Goal: Task Accomplishment & Management: Manage account settings

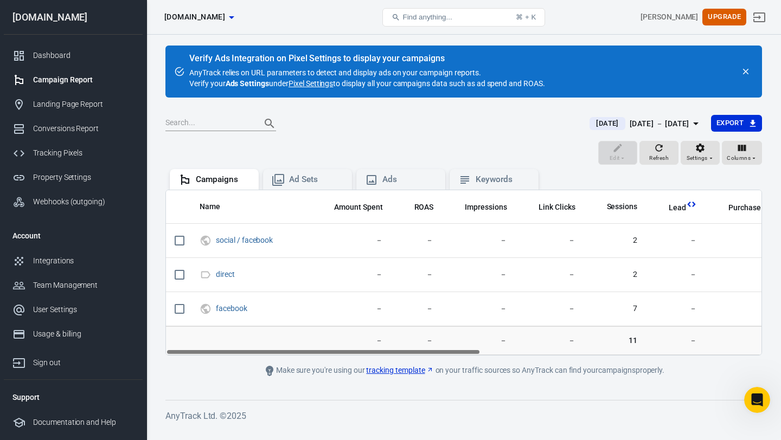
click at [315, 83] on link "Pixel Settings" at bounding box center [311, 83] width 44 height 11
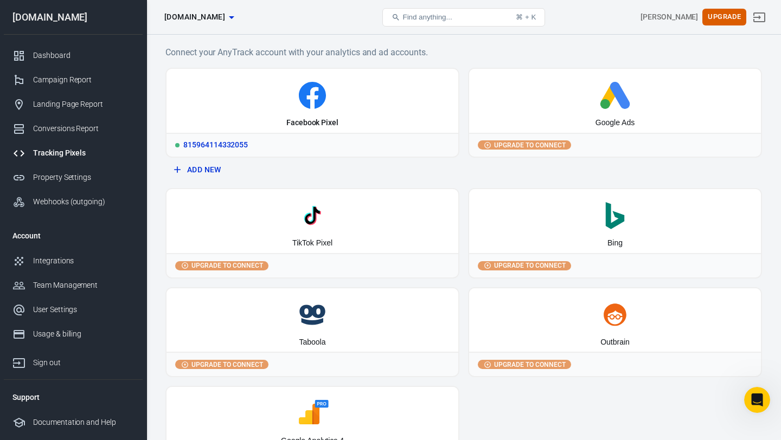
click at [316, 98] on icon at bounding box center [312, 98] width 11 height 22
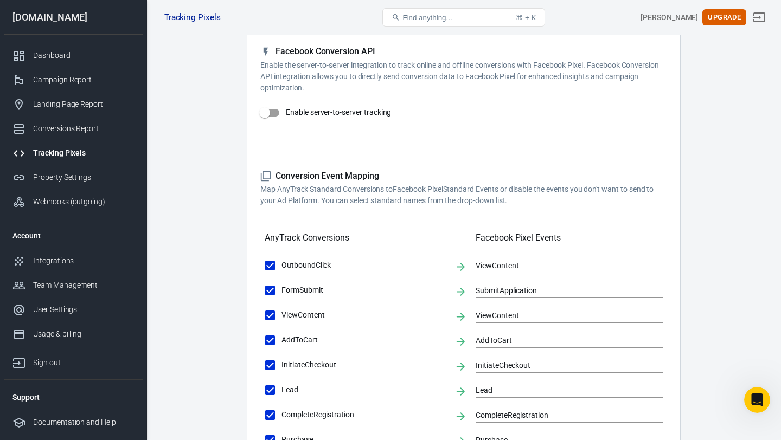
scroll to position [191, 0]
click at [275, 115] on input "Enable server-to-server tracking" at bounding box center [265, 113] width 62 height 21
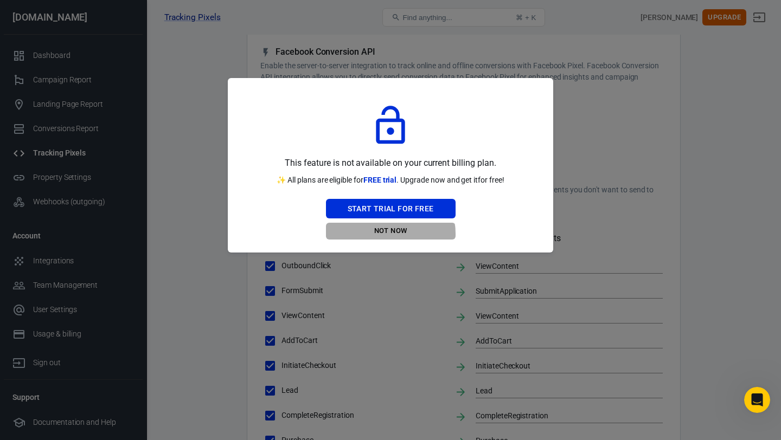
click at [387, 234] on button "Not Now" at bounding box center [391, 231] width 130 height 17
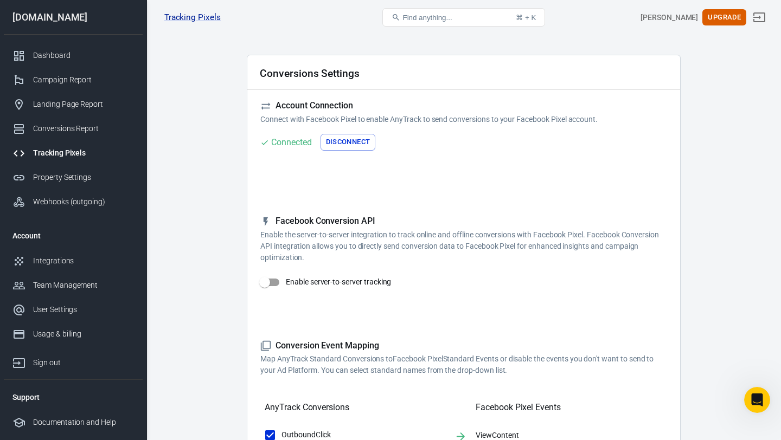
scroll to position [18, 0]
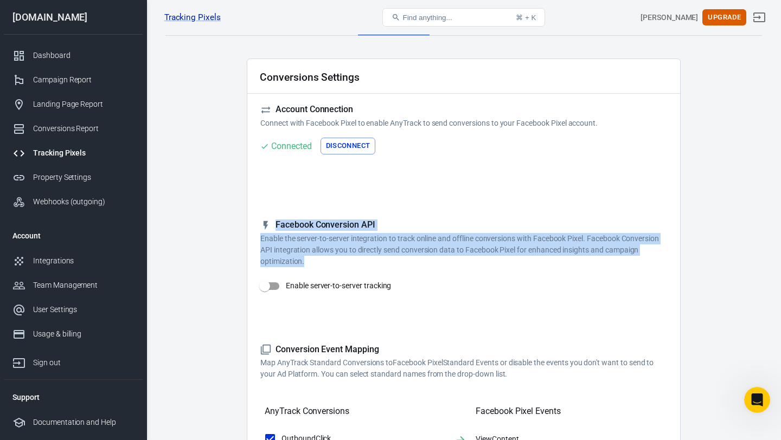
drag, startPoint x: 328, startPoint y: 259, endPoint x: 235, endPoint y: 212, distance: 104.5
copy div "Facebook Conversion API Enable the server-to-server integration to track online…"
click at [278, 289] on input "Enable server-to-server tracking" at bounding box center [265, 286] width 62 height 21
checkbox input "false"
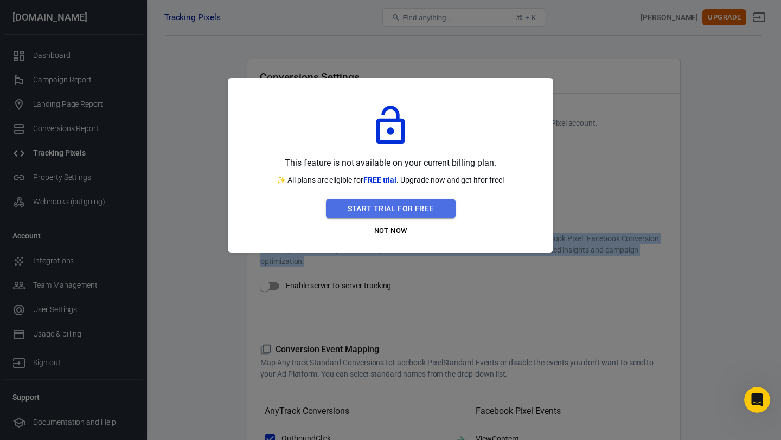
click at [408, 202] on button "Start Trial For Free" at bounding box center [391, 209] width 130 height 20
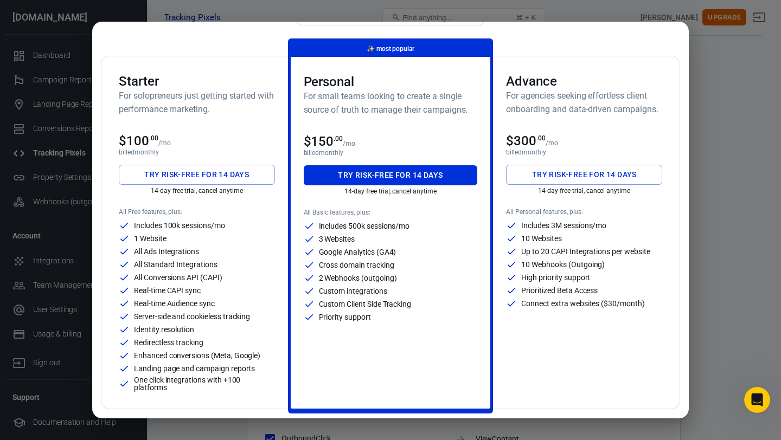
scroll to position [0, 0]
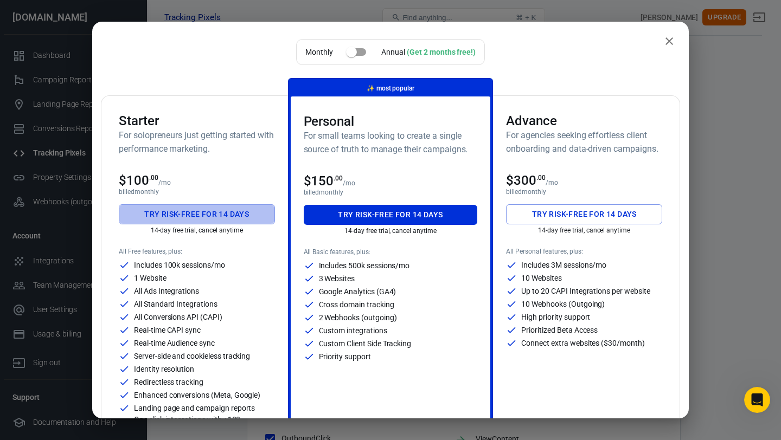
click at [199, 218] on button "Try risk-free for 14 days" at bounding box center [197, 214] width 156 height 20
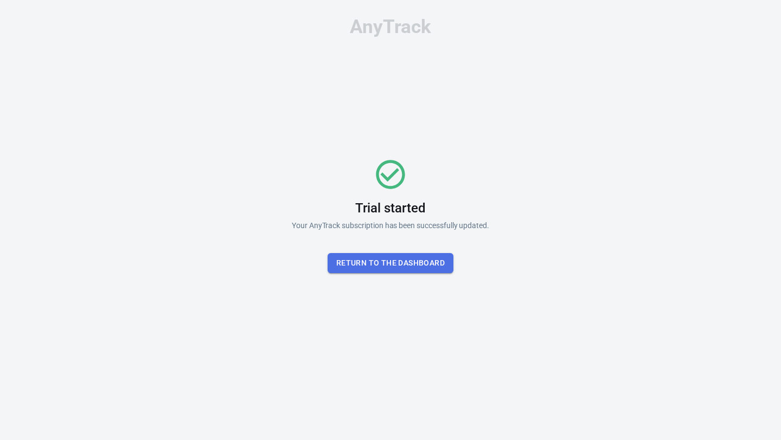
click at [392, 265] on button "Return To the dashboard" at bounding box center [391, 263] width 126 height 20
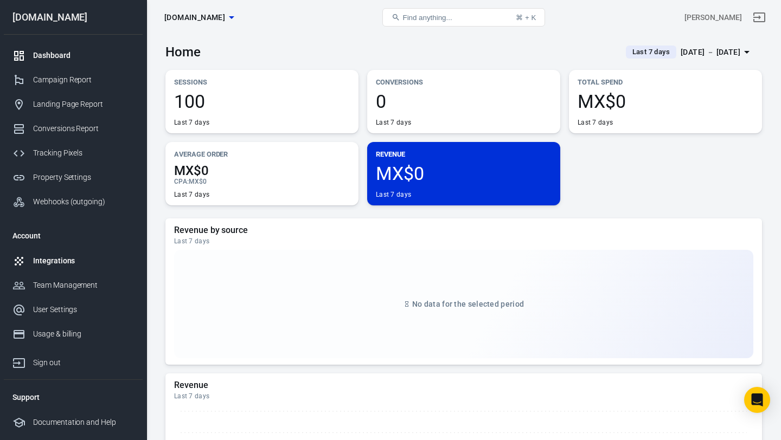
click at [43, 260] on div "Integrations" at bounding box center [83, 260] width 101 height 11
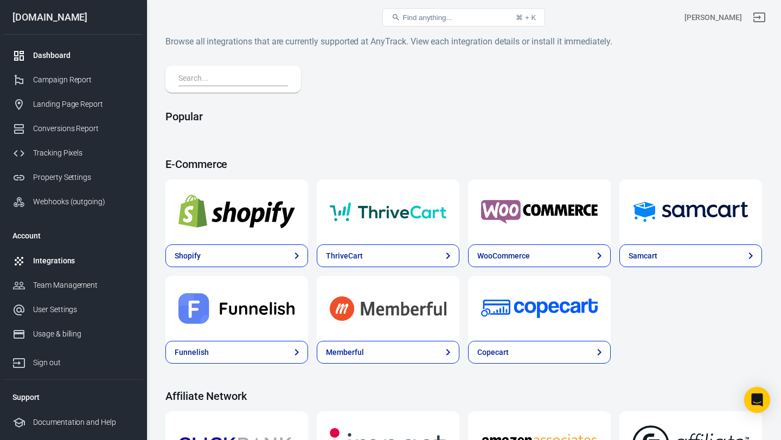
click at [67, 54] on div "Dashboard" at bounding box center [83, 55] width 101 height 11
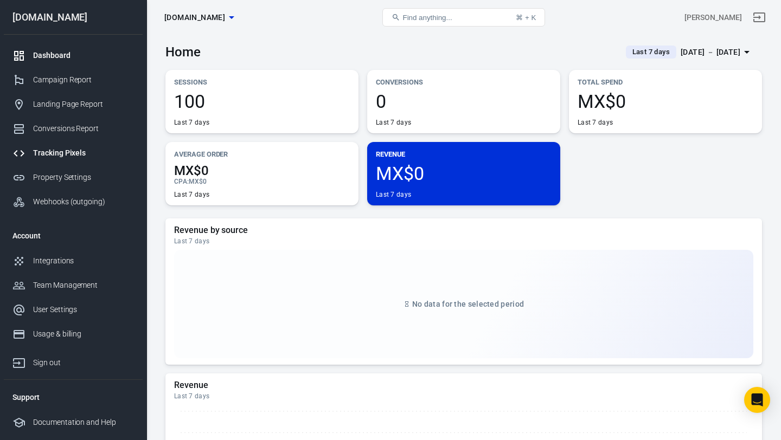
click at [62, 155] on div "Tracking Pixels" at bounding box center [83, 153] width 101 height 11
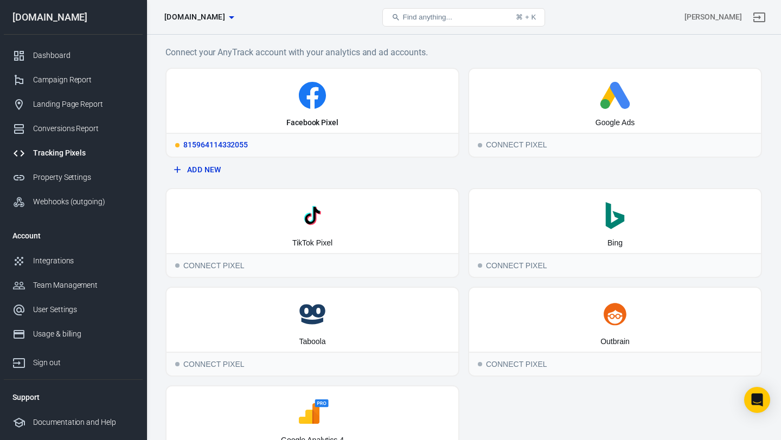
click at [311, 87] on icon at bounding box center [312, 95] width 27 height 27
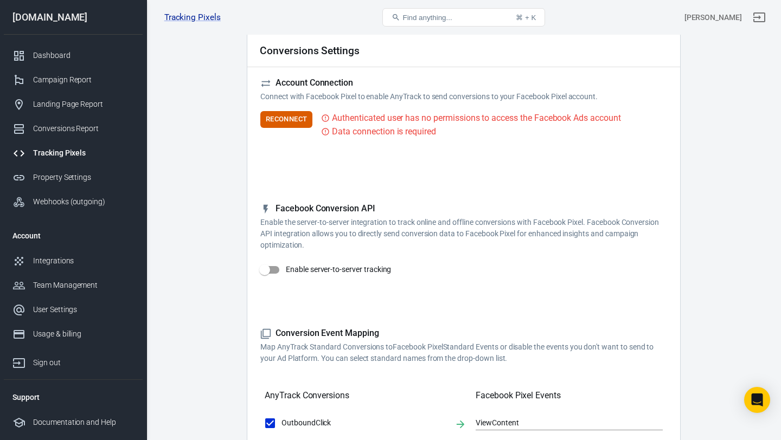
scroll to position [46, 0]
click at [302, 120] on button "Reconnect" at bounding box center [286, 118] width 52 height 17
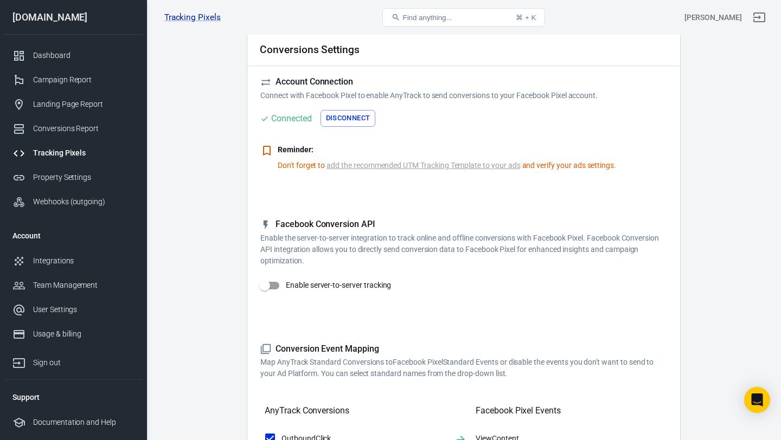
click at [359, 166] on link "add the recommended UTM Tracking Template to your ads" at bounding box center [424, 165] width 194 height 11
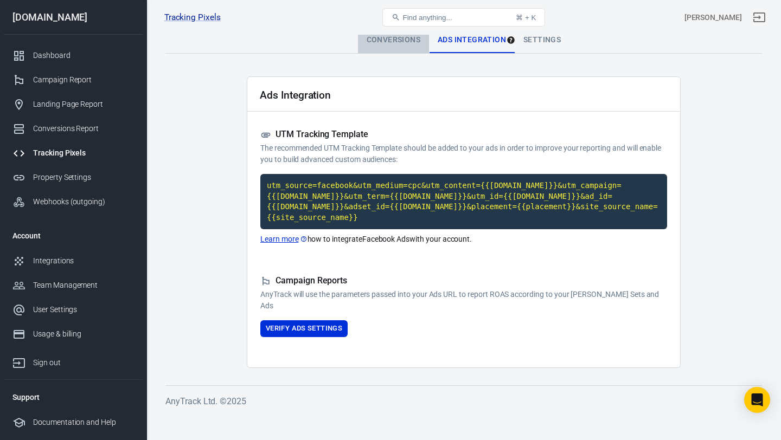
click at [382, 41] on div "Conversions" at bounding box center [393, 40] width 71 height 26
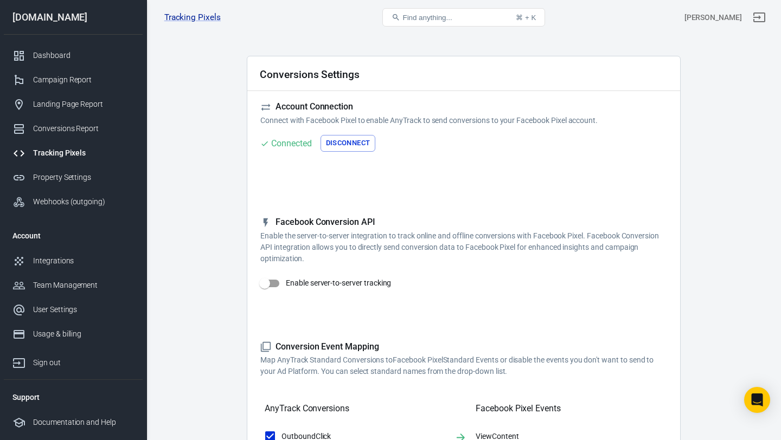
scroll to position [30, 0]
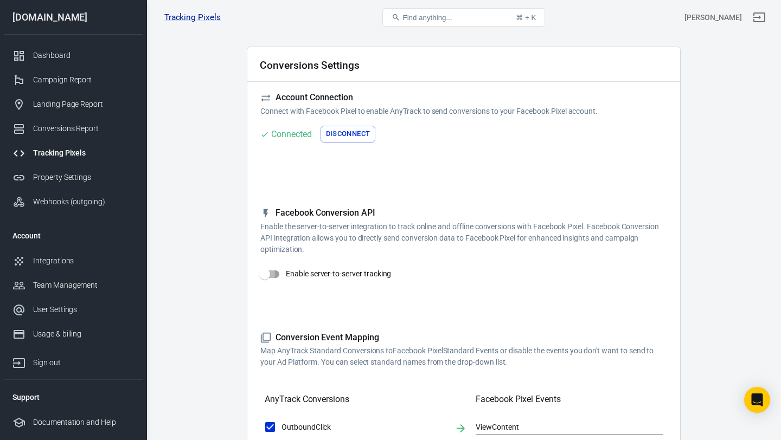
click at [278, 271] on input "Enable server-to-server tracking" at bounding box center [265, 274] width 62 height 21
checkbox input "true"
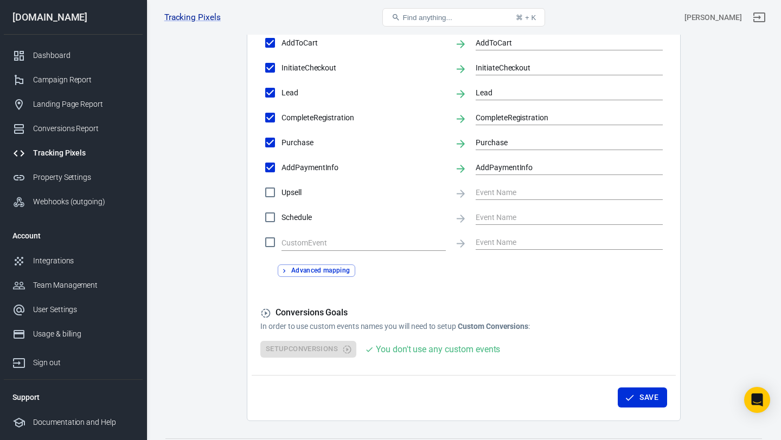
scroll to position [556, 0]
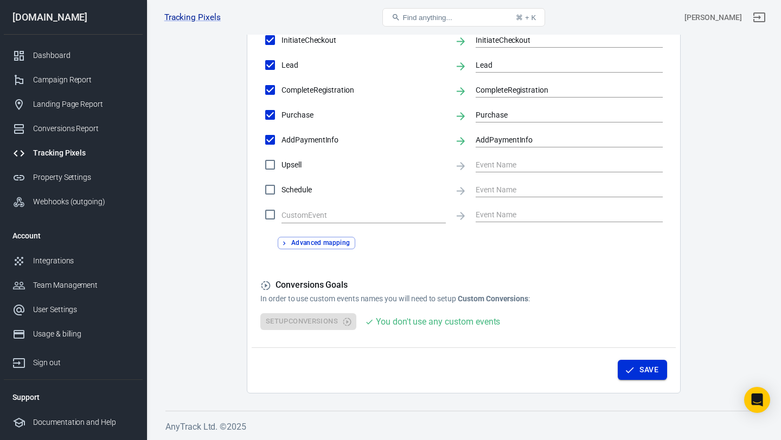
click at [632, 372] on icon "button" at bounding box center [629, 370] width 11 height 11
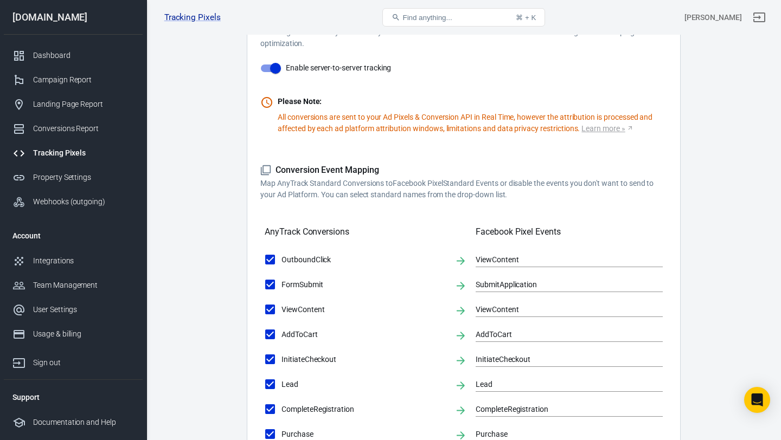
scroll to position [0, 0]
